Goal: Transaction & Acquisition: Purchase product/service

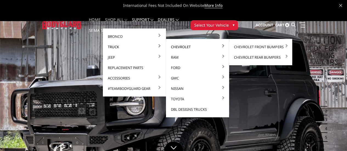
click at [168, 46] on link "Chevrolet" at bounding box center [197, 47] width 59 height 10
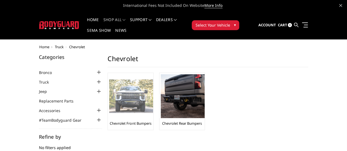
click at [109, 85] on img at bounding box center [131, 97] width 44 height 34
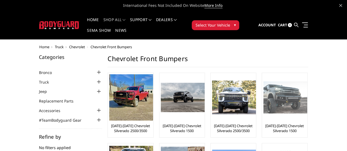
click at [263, 99] on img at bounding box center [285, 97] width 44 height 32
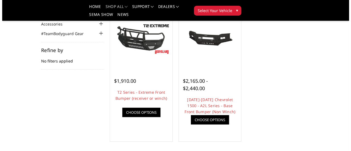
scroll to position [60, 0]
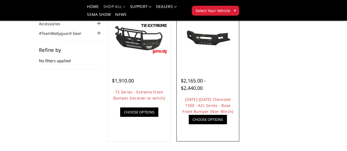
click at [0, 0] on link "Quick view" at bounding box center [0, 0] width 0 height 0
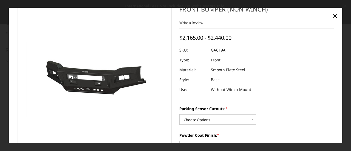
scroll to position [0, 0]
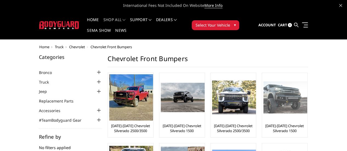
click at [263, 123] on link "[DATE]-[DATE] Chevrolet Silverado 1500" at bounding box center [284, 128] width 43 height 10
click at [263, 84] on img at bounding box center [285, 97] width 44 height 32
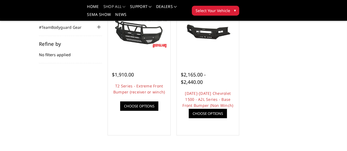
scroll to position [68, 0]
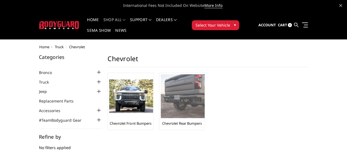
click at [161, 88] on img at bounding box center [183, 96] width 44 height 44
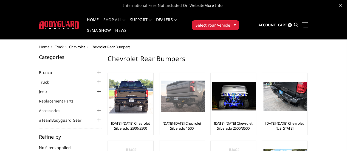
click at [161, 88] on img at bounding box center [183, 96] width 44 height 31
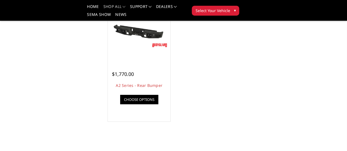
scroll to position [213, 0]
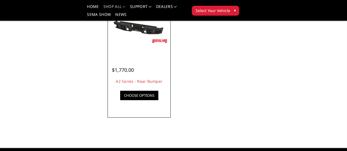
click at [111, 83] on div "$1,770.00 A2 Series - Rear Bumper This is our premium series, heavy-duty rear r…" at bounding box center [139, 80] width 60 height 45
